Goal: Task Accomplishment & Management: Use online tool/utility

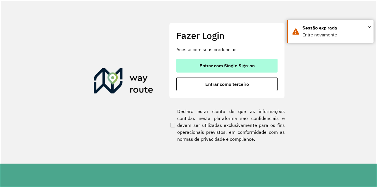
click at [215, 60] on button "Entrar com Single Sign-on" at bounding box center [226, 66] width 101 height 14
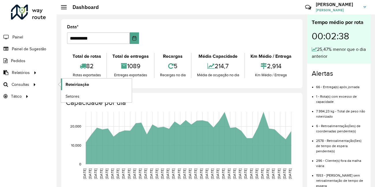
click at [75, 87] on span "Roteirização" at bounding box center [77, 84] width 23 height 6
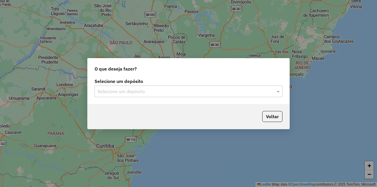
click at [151, 92] on input "text" at bounding box center [182, 91] width 170 height 7
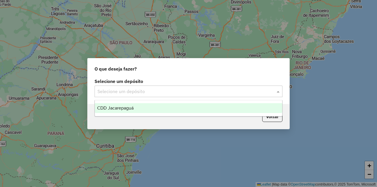
click at [121, 108] on span "CDD Jacarepaguá" at bounding box center [115, 107] width 36 height 5
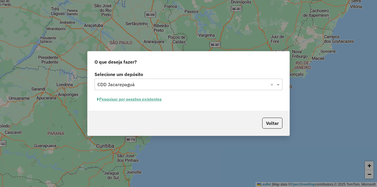
click at [118, 100] on button "Pesquisar por sessões existentes" at bounding box center [129, 99] width 70 height 9
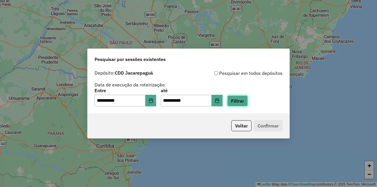
click at [247, 97] on button "Filtrar" at bounding box center [237, 100] width 21 height 11
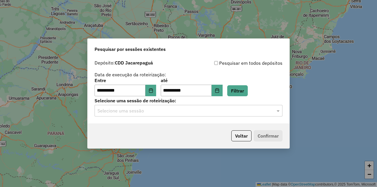
click at [140, 113] on input "text" at bounding box center [182, 111] width 170 height 7
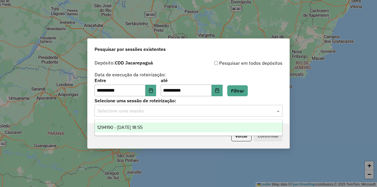
click at [139, 125] on span "1294190 - 14/10/2025 18:55" at bounding box center [119, 127] width 45 height 5
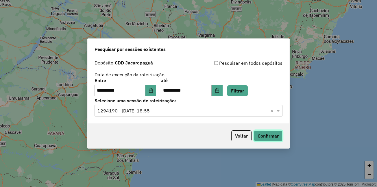
click at [269, 135] on button "Confirmar" at bounding box center [268, 135] width 29 height 11
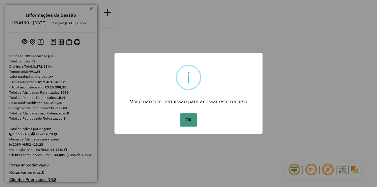
click at [186, 118] on button "OK" at bounding box center [188, 119] width 17 height 13
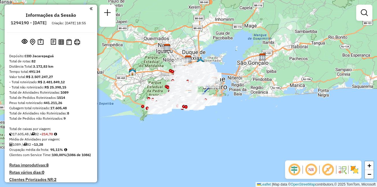
scroll to position [2264, 0]
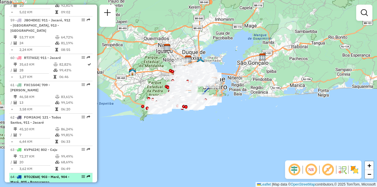
click at [35, 175] on span "RTO2E68" at bounding box center [31, 177] width 15 height 4
select select "**********"
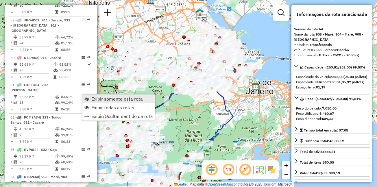
click at [116, 98] on span "Exibir somente esta rota" at bounding box center [116, 99] width 51 height 5
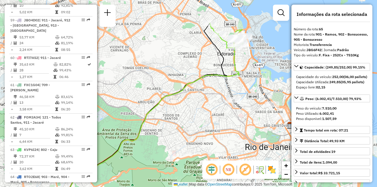
click at [158, 72] on div "Janela de atendimento Grade de atendimento Capacidade Transportadoras Veículos …" at bounding box center [188, 93] width 377 height 187
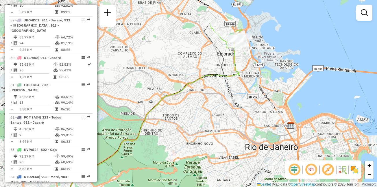
scroll to position [2511, 0]
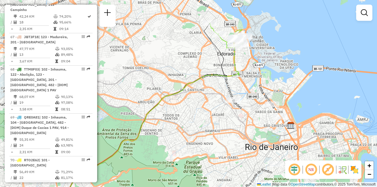
select select "**********"
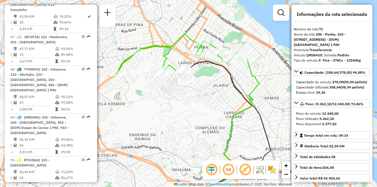
drag, startPoint x: 212, startPoint y: 49, endPoint x: 202, endPoint y: 88, distance: 40.0
click at [202, 88] on div "Janela de atendimento Grade de atendimento Capacidade Transportadoras Veículos …" at bounding box center [188, 93] width 377 height 187
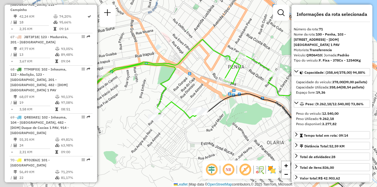
drag, startPoint x: 210, startPoint y: 64, endPoint x: 248, endPoint y: 92, distance: 47.8
click at [248, 94] on icon at bounding box center [282, 164] width 162 height 140
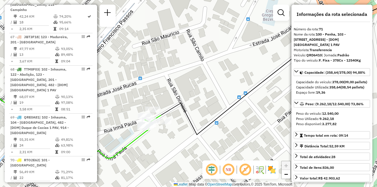
drag, startPoint x: 173, startPoint y: 119, endPoint x: 214, endPoint y: 60, distance: 72.1
click at [214, 60] on div "Janela de atendimento Grade de atendimento Capacidade Transportadoras Veículos …" at bounding box center [188, 93] width 377 height 187
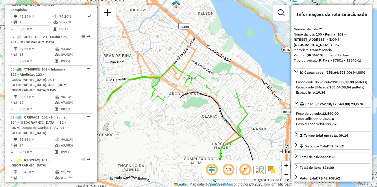
drag, startPoint x: 207, startPoint y: 60, endPoint x: 182, endPoint y: 91, distance: 40.2
click at [182, 91] on div "Rota 71 - Placa QRD6410 55051310 - [PERSON_NAME] Janela de atendimento Grade de…" at bounding box center [188, 93] width 377 height 187
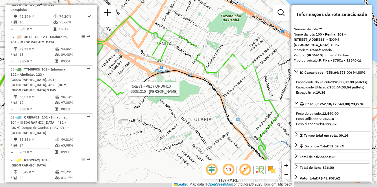
drag, startPoint x: 203, startPoint y: 100, endPoint x: 187, endPoint y: 54, distance: 49.2
click at [187, 54] on div "Rota 71 - Placa QRD6410 55051310 - [PERSON_NAME] Janela de atendimento Grade de…" at bounding box center [188, 93] width 377 height 187
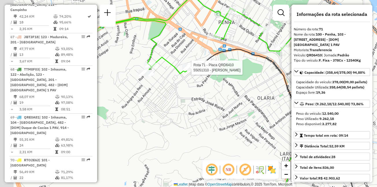
drag, startPoint x: 204, startPoint y: 101, endPoint x: 235, endPoint y: 95, distance: 31.6
click at [235, 95] on div "Rota 71 - Placa QRD6410 55051310 - [PERSON_NAME] Janela de atendimento Grade de…" at bounding box center [188, 93] width 377 height 187
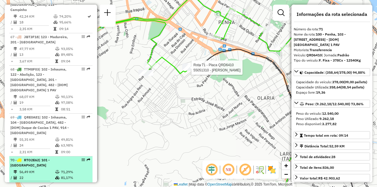
click at [48, 169] on td "56,49 KM" at bounding box center [37, 172] width 36 height 6
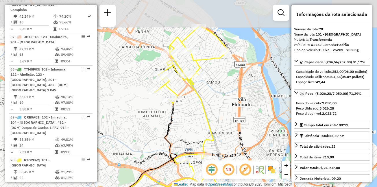
drag, startPoint x: 220, startPoint y: 54, endPoint x: 217, endPoint y: 97, distance: 43.8
click at [217, 97] on div "Janela de atendimento Grade de atendimento Capacidade Transportadoras Veículos …" at bounding box center [188, 93] width 377 height 187
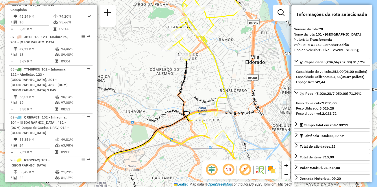
drag, startPoint x: 197, startPoint y: 88, endPoint x: 207, endPoint y: 45, distance: 43.8
click at [207, 45] on icon at bounding box center [205, 72] width 74 height 179
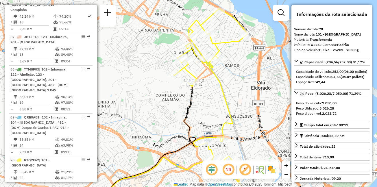
drag, startPoint x: 188, startPoint y: 71, endPoint x: 185, endPoint y: 95, distance: 25.1
click at [185, 95] on div "Janela de atendimento Grade de atendimento Capacidade Transportadoras Veículos …" at bounding box center [188, 93] width 377 height 187
